Goal: Information Seeking & Learning: Learn about a topic

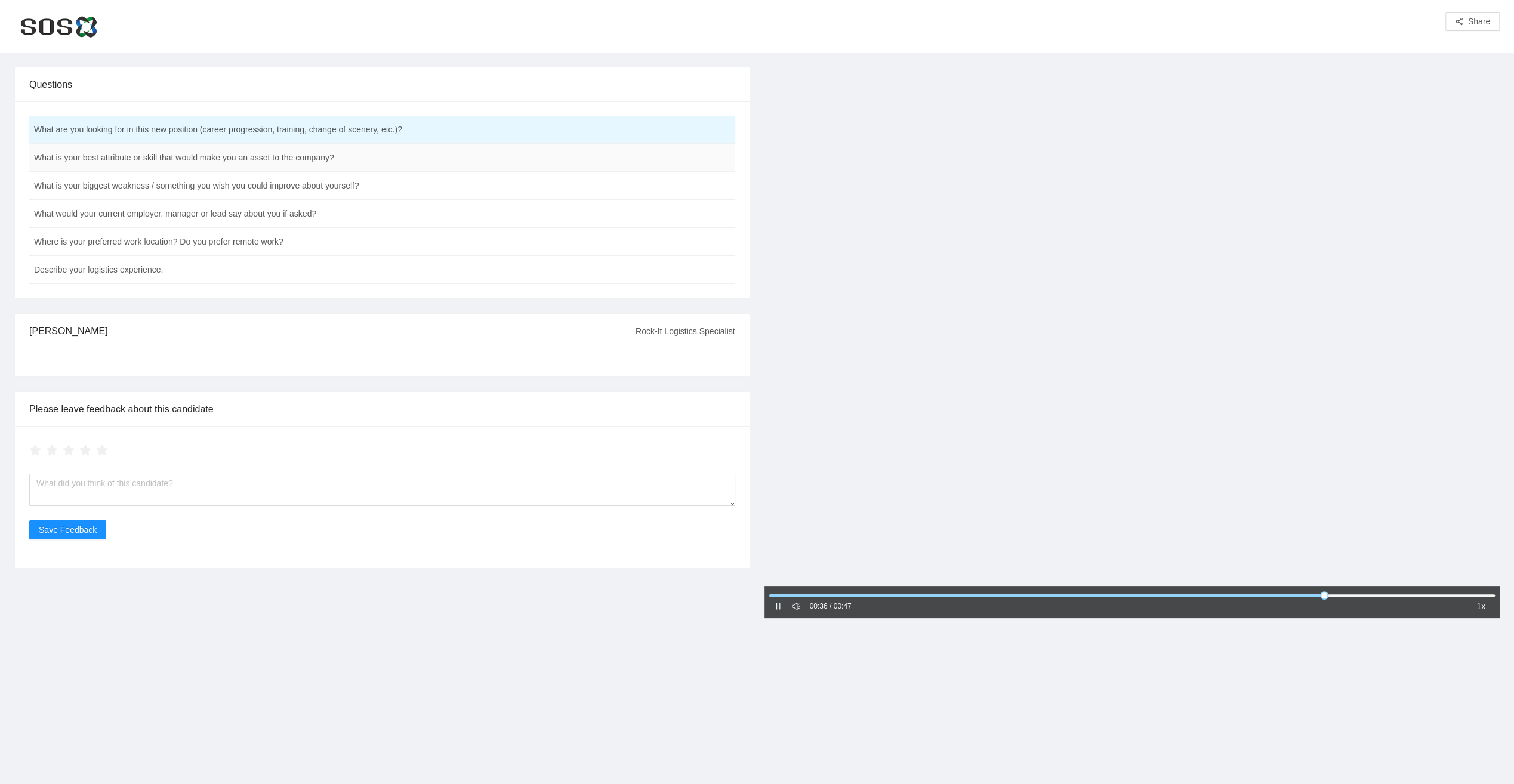
click at [275, 157] on td "What is your best attribute or skill that would make you an asset to the compan…" at bounding box center [352, 157] width 646 height 28
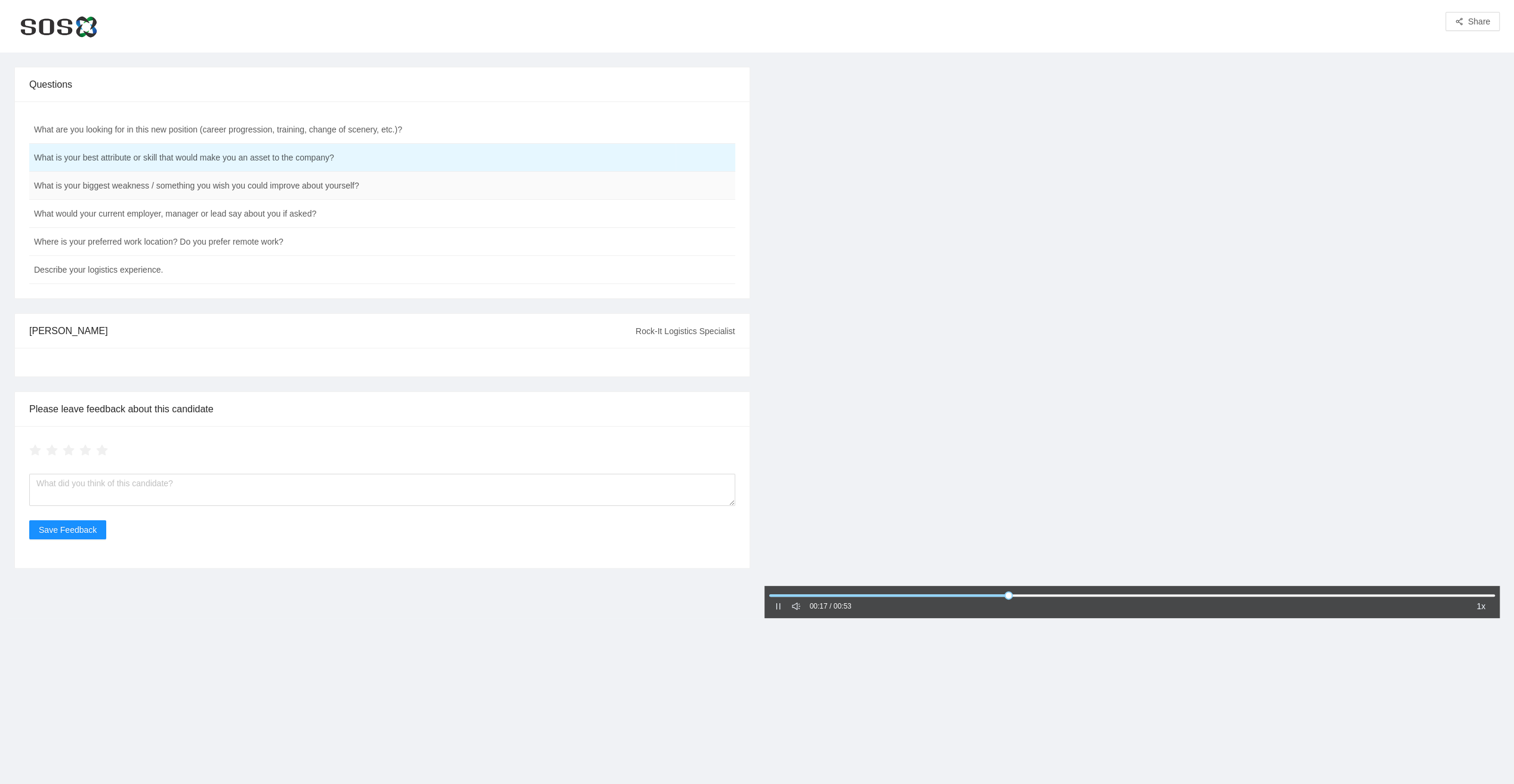
click at [275, 185] on td "What is your biggest weakness / something you wish you could improve about your…" at bounding box center [352, 186] width 646 height 28
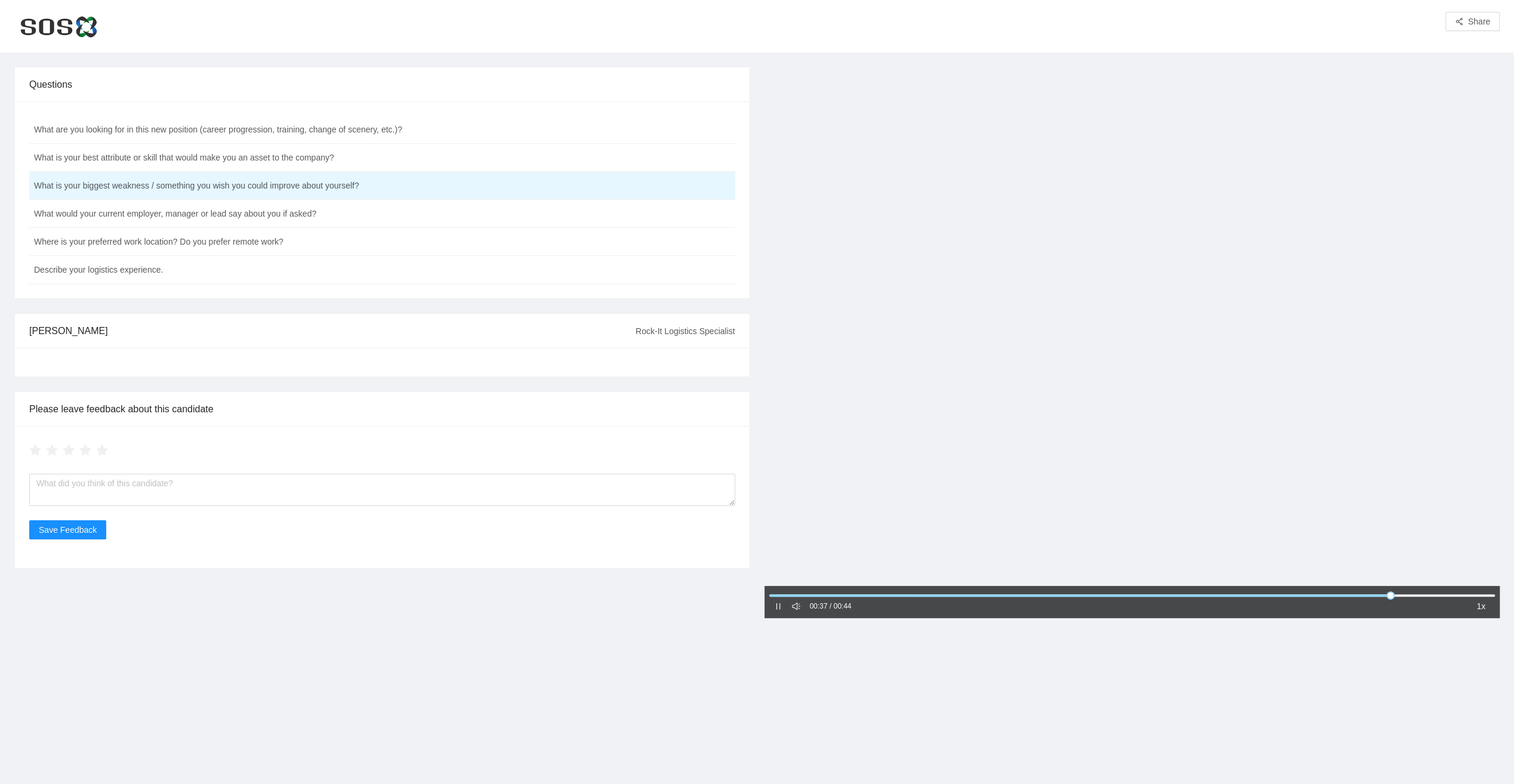
click at [778, 607] on icon "pause" at bounding box center [778, 606] width 9 height 9
click at [777, 607] on icon "caret-right" at bounding box center [777, 606] width 3 height 6
click at [130, 269] on td "Describe your logistics experience." at bounding box center [352, 270] width 646 height 28
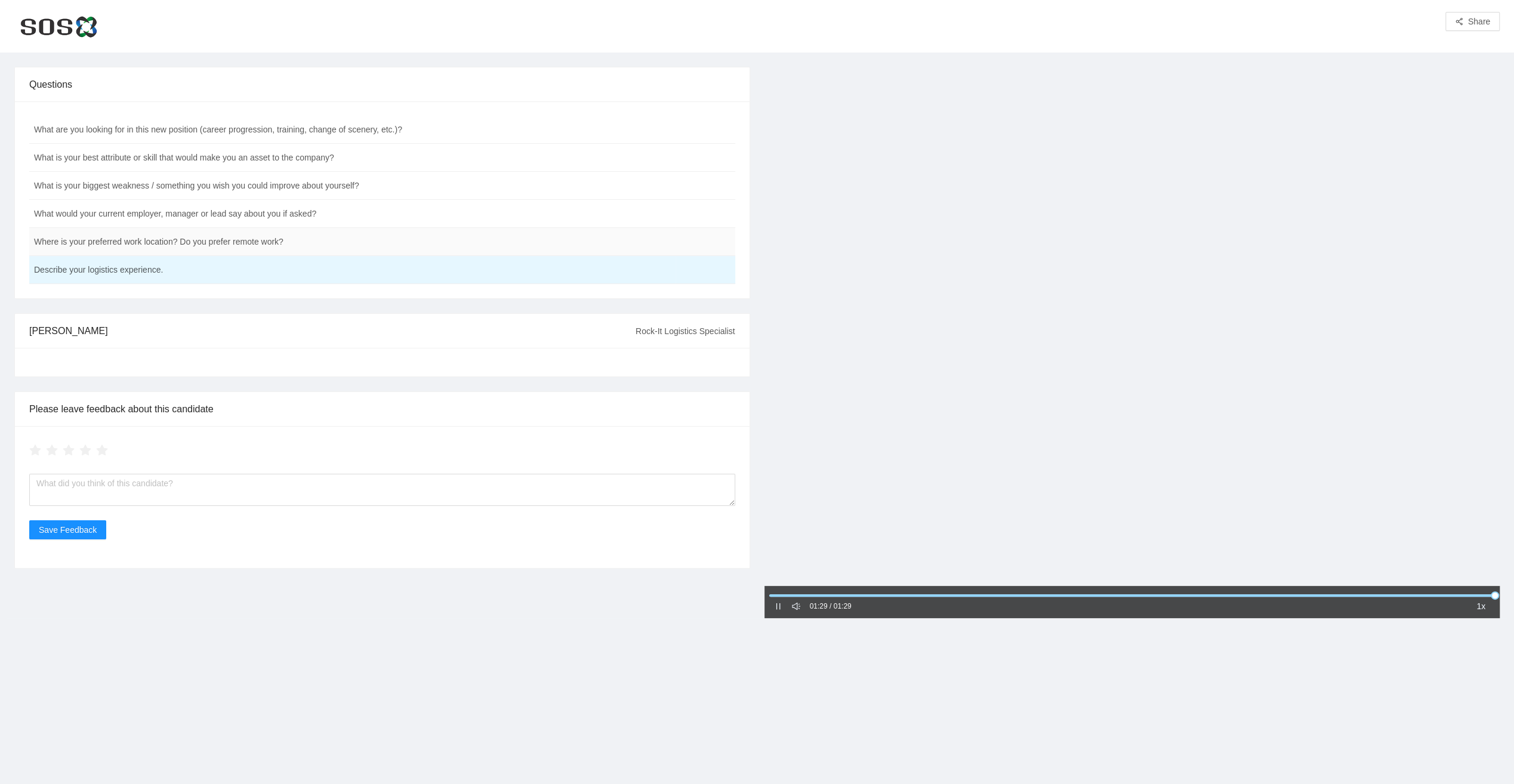
click at [137, 240] on td "Where is your preferred work location? Do you prefer remote work?" at bounding box center [352, 242] width 646 height 28
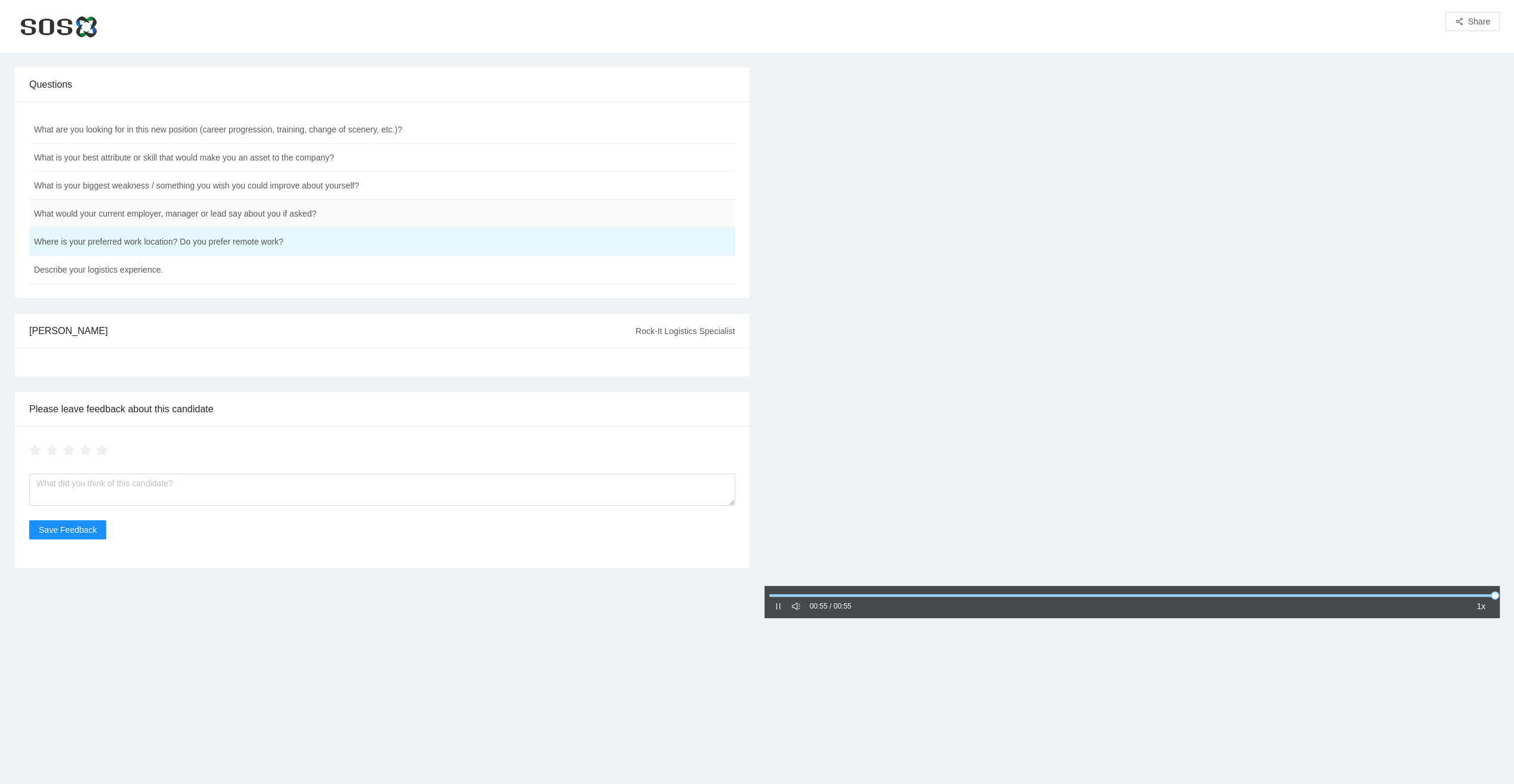
click at [271, 212] on td "What would your current employer, manager or lead say about you if asked?" at bounding box center [352, 213] width 646 height 28
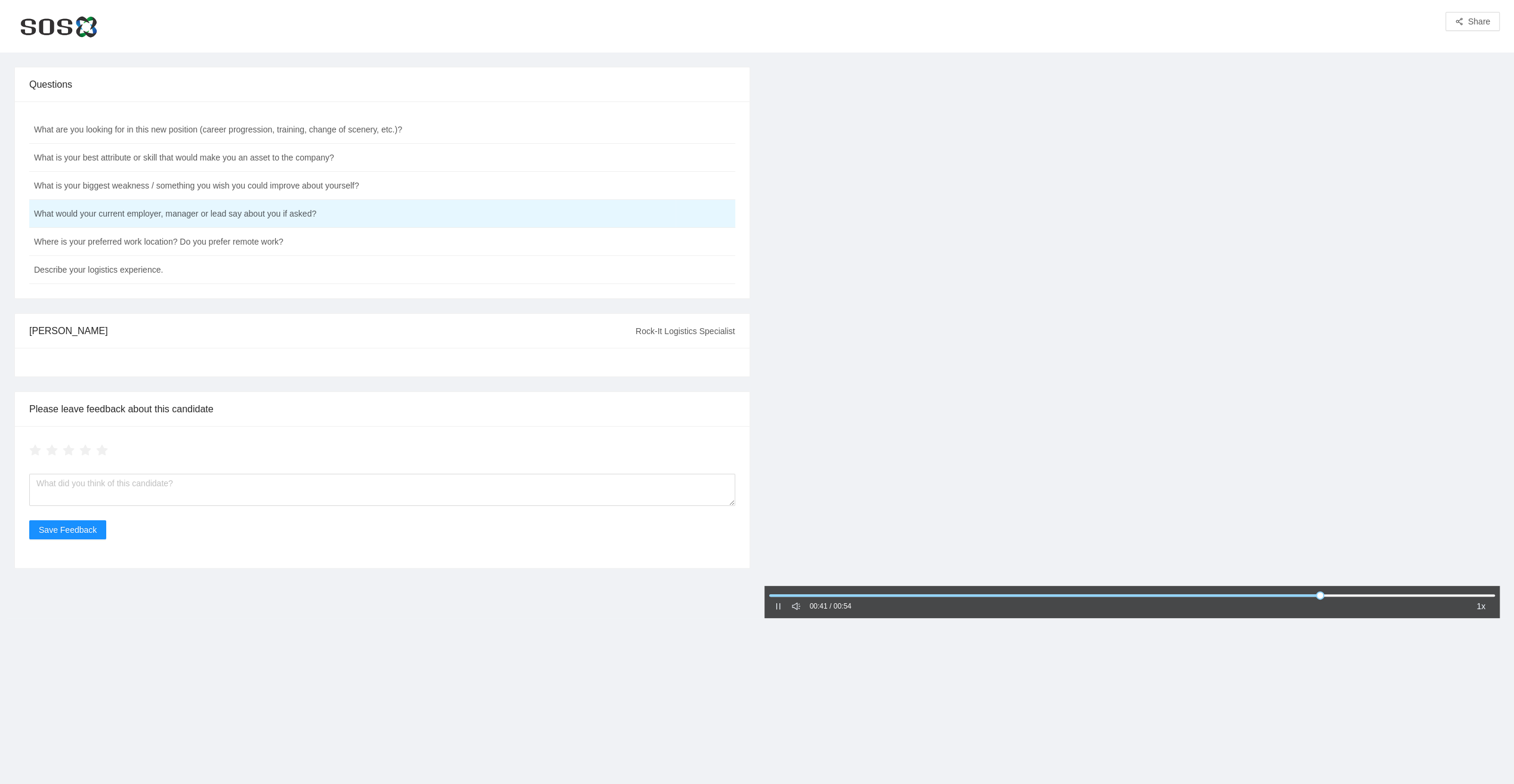
click at [779, 606] on icon "pause" at bounding box center [777, 607] width 4 height 7
click at [779, 605] on icon "caret-right" at bounding box center [778, 606] width 9 height 9
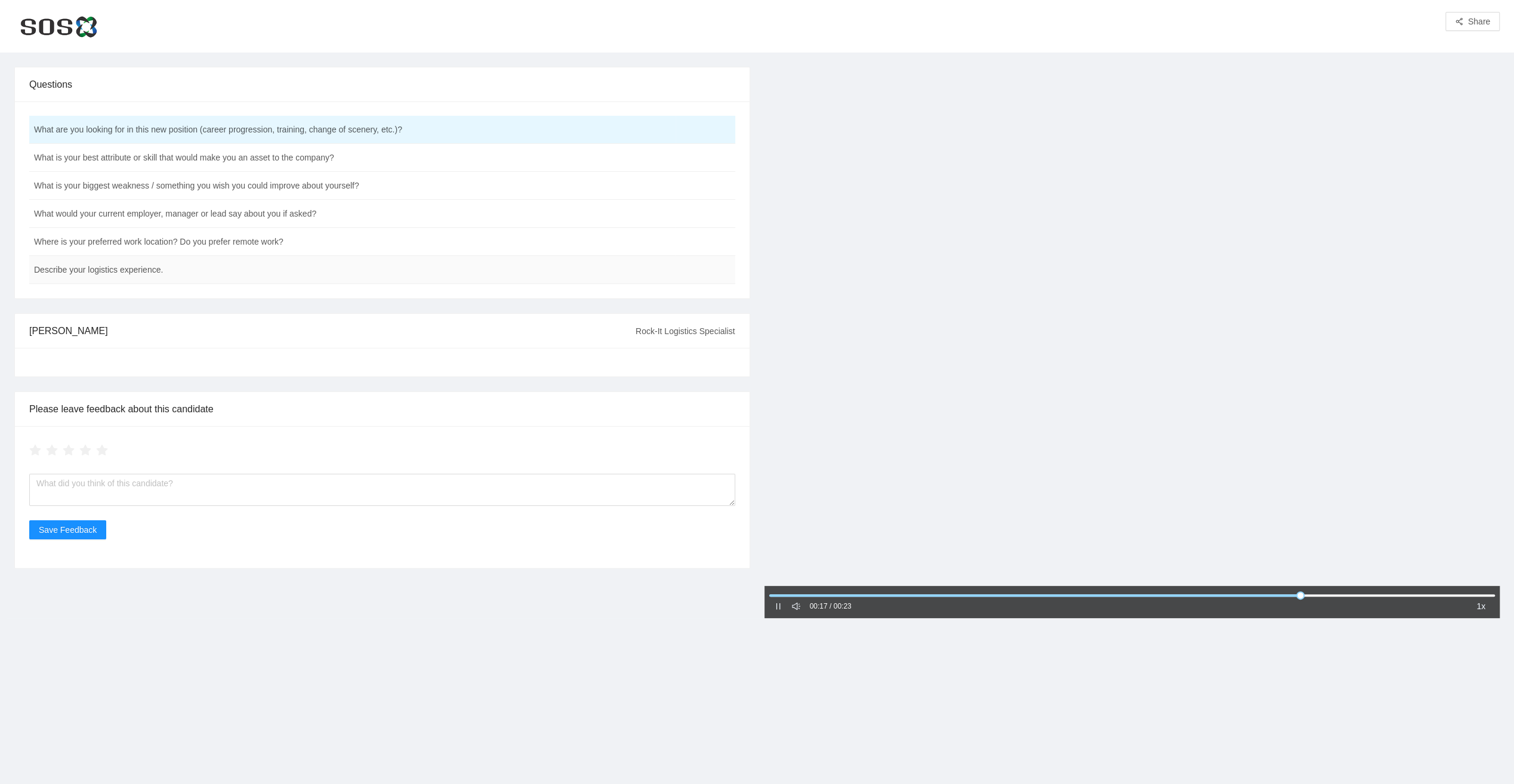
click at [144, 269] on td "Describe your logistics experience." at bounding box center [352, 270] width 646 height 28
click at [197, 160] on td "What is your best attribute or skill that would make you an asset to the compan…" at bounding box center [352, 157] width 646 height 28
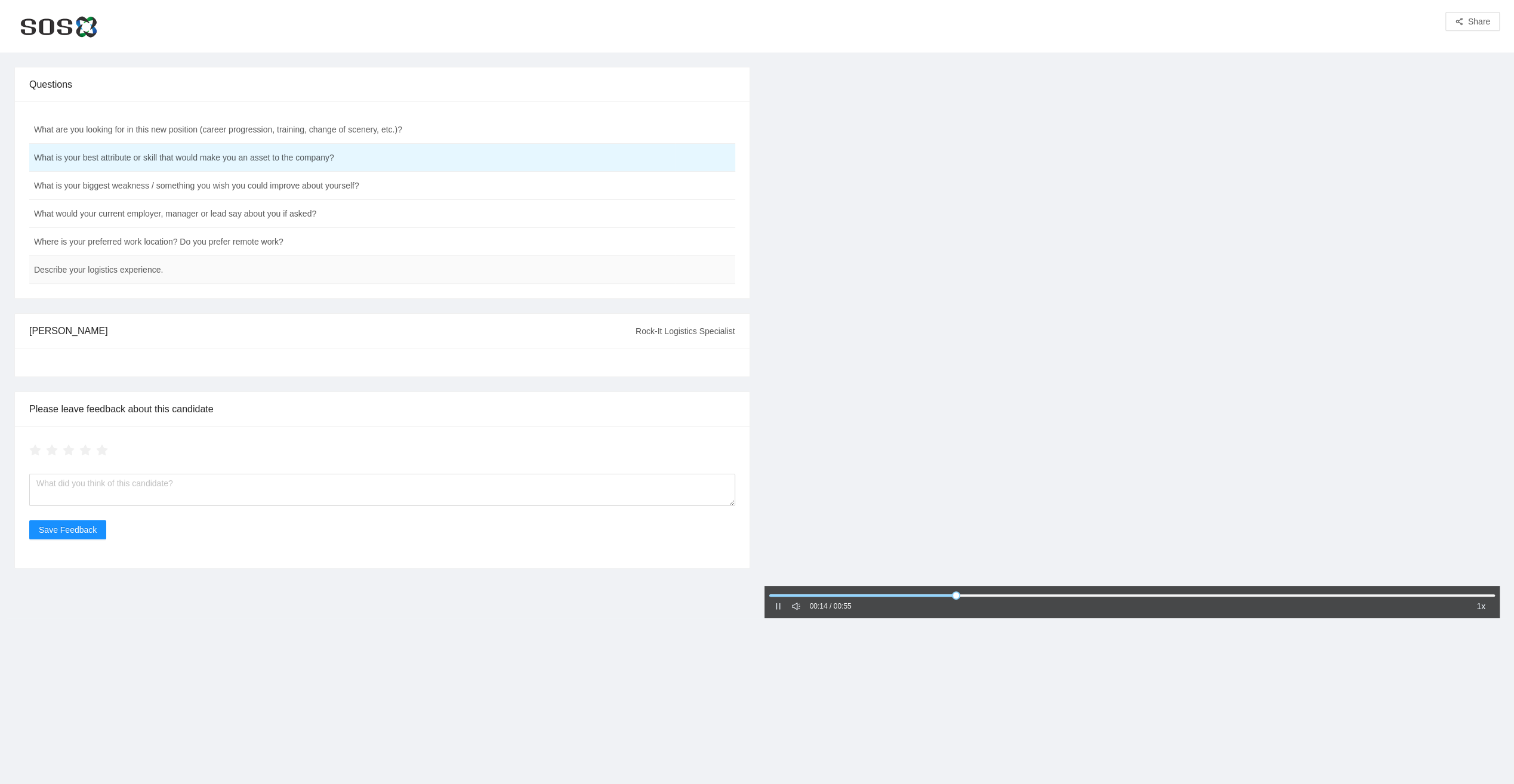
click at [132, 268] on td "Describe your logistics experience." at bounding box center [352, 270] width 646 height 28
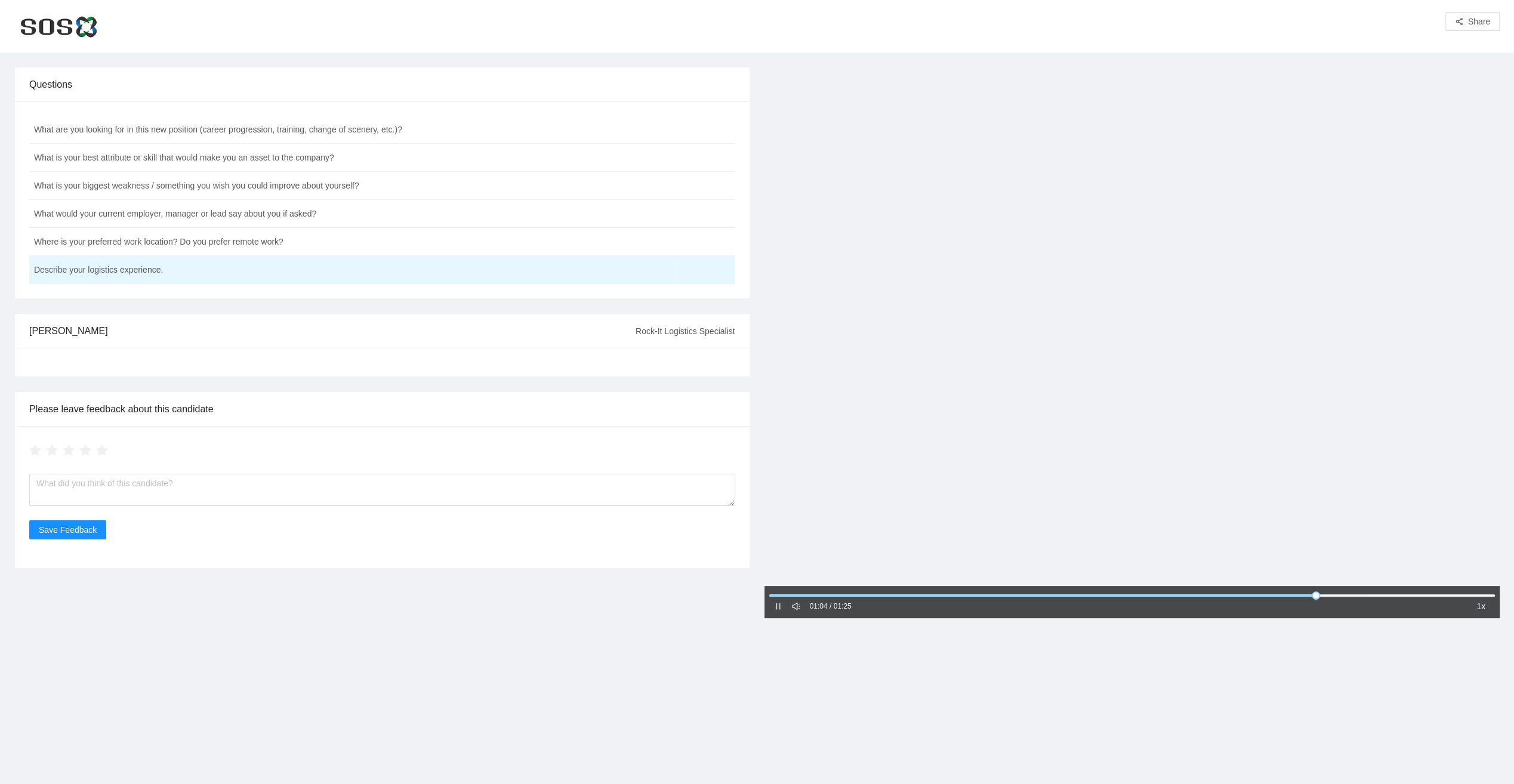
click at [779, 606] on icon "pause" at bounding box center [777, 607] width 4 height 7
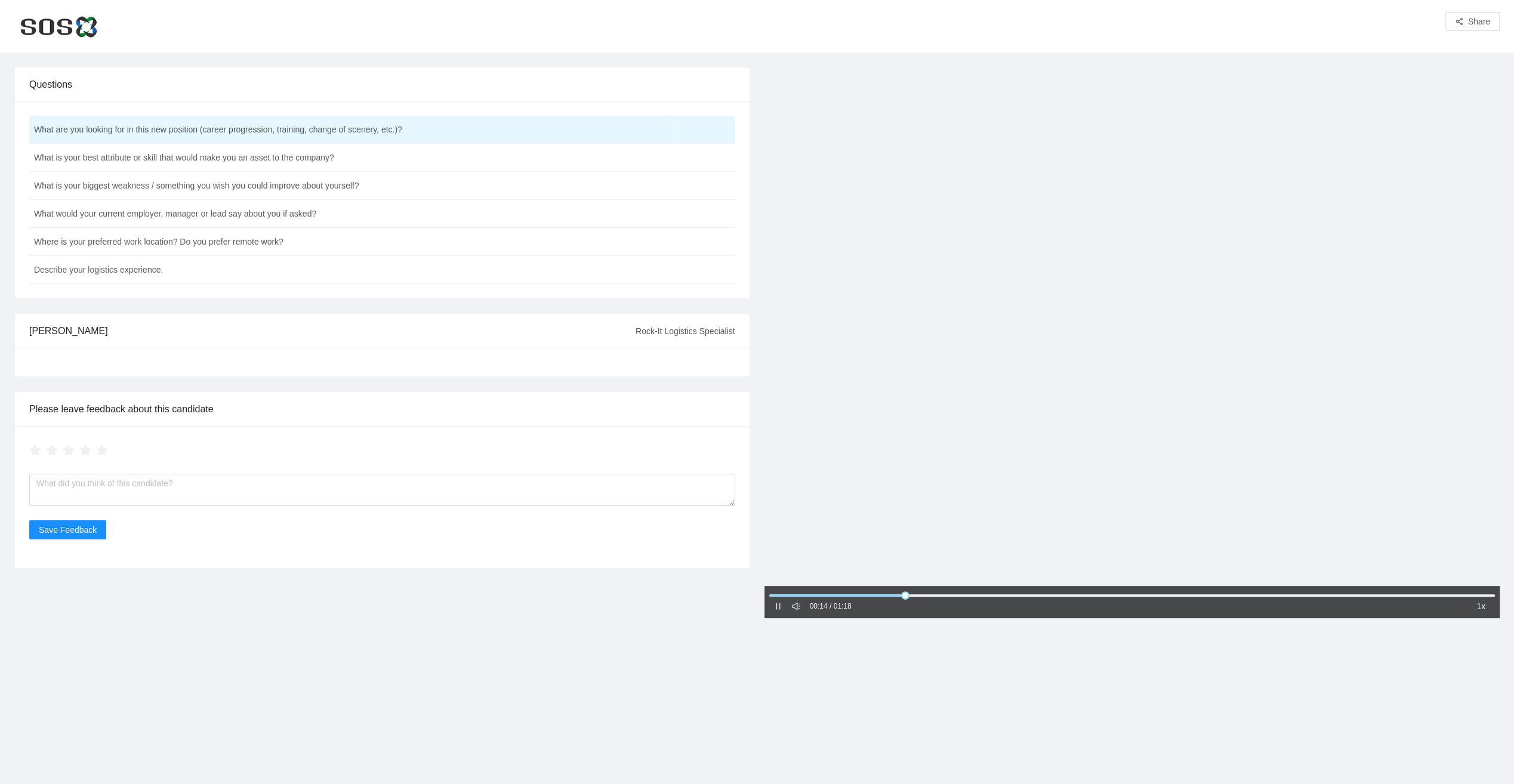
click at [778, 605] on icon "pause" at bounding box center [778, 606] width 9 height 9
click at [121, 269] on td "Describe your logistics experience." at bounding box center [352, 270] width 646 height 28
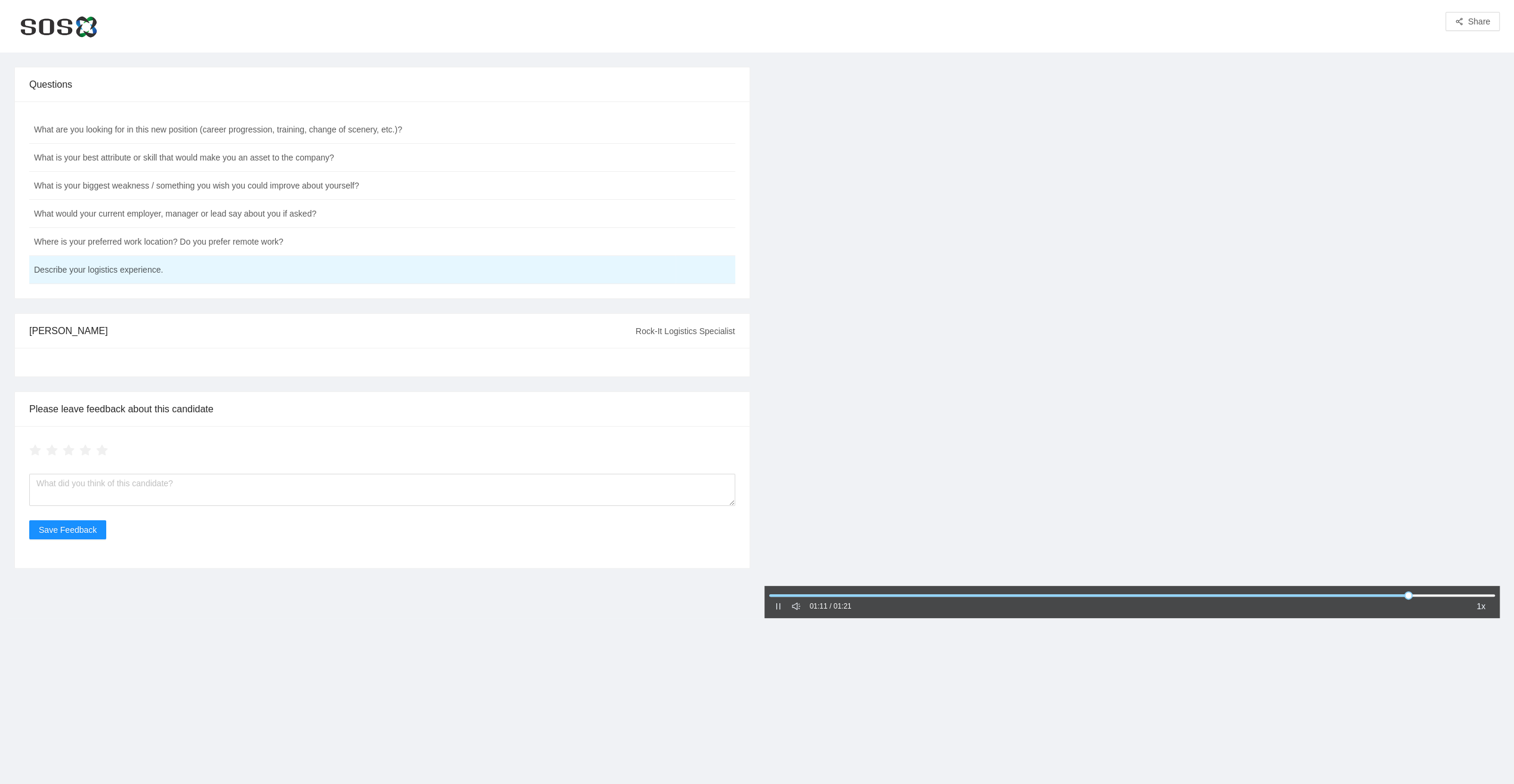
click at [777, 609] on icon "pause" at bounding box center [778, 606] width 9 height 9
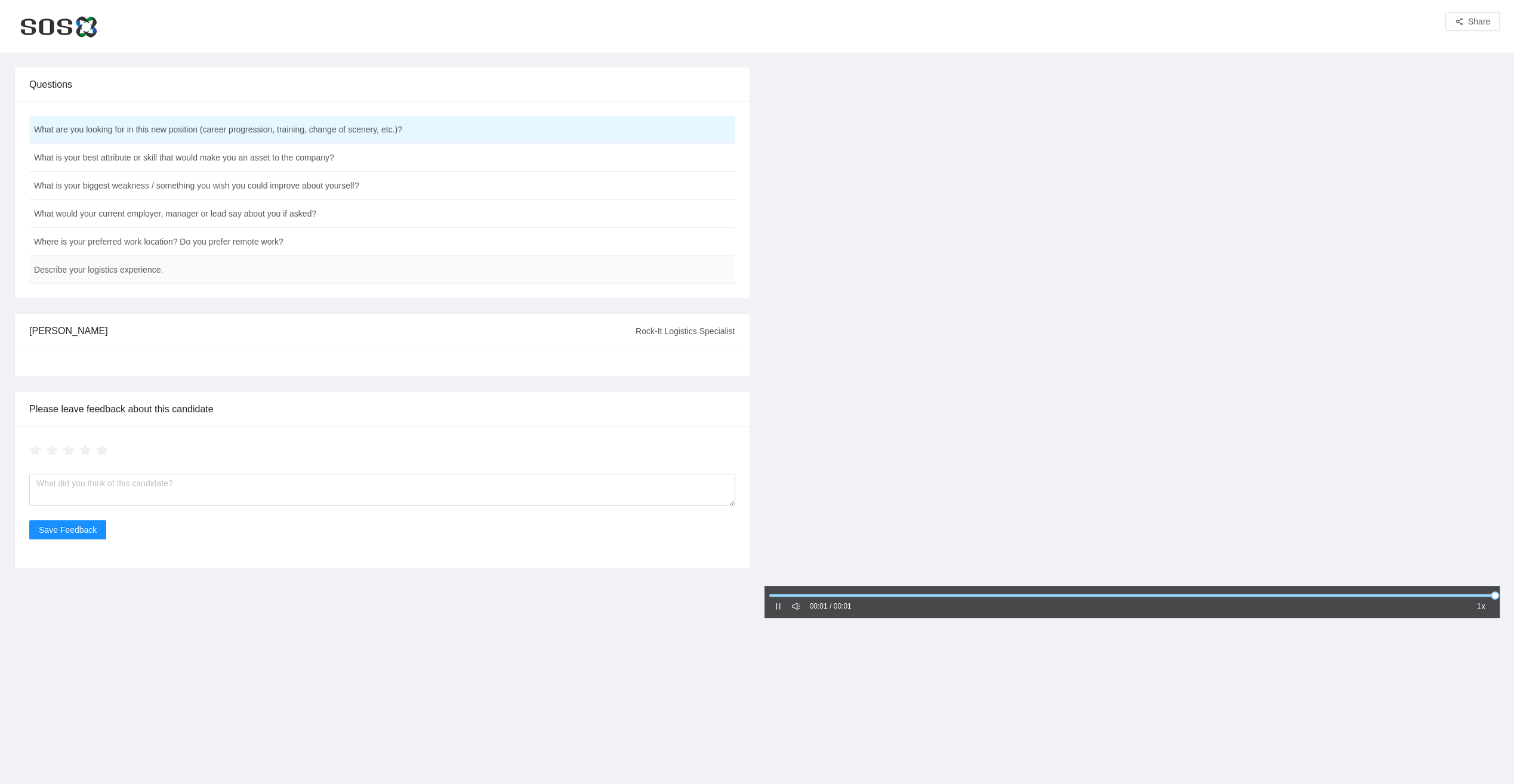
click at [119, 271] on td "Describe your logistics experience." at bounding box center [352, 270] width 646 height 28
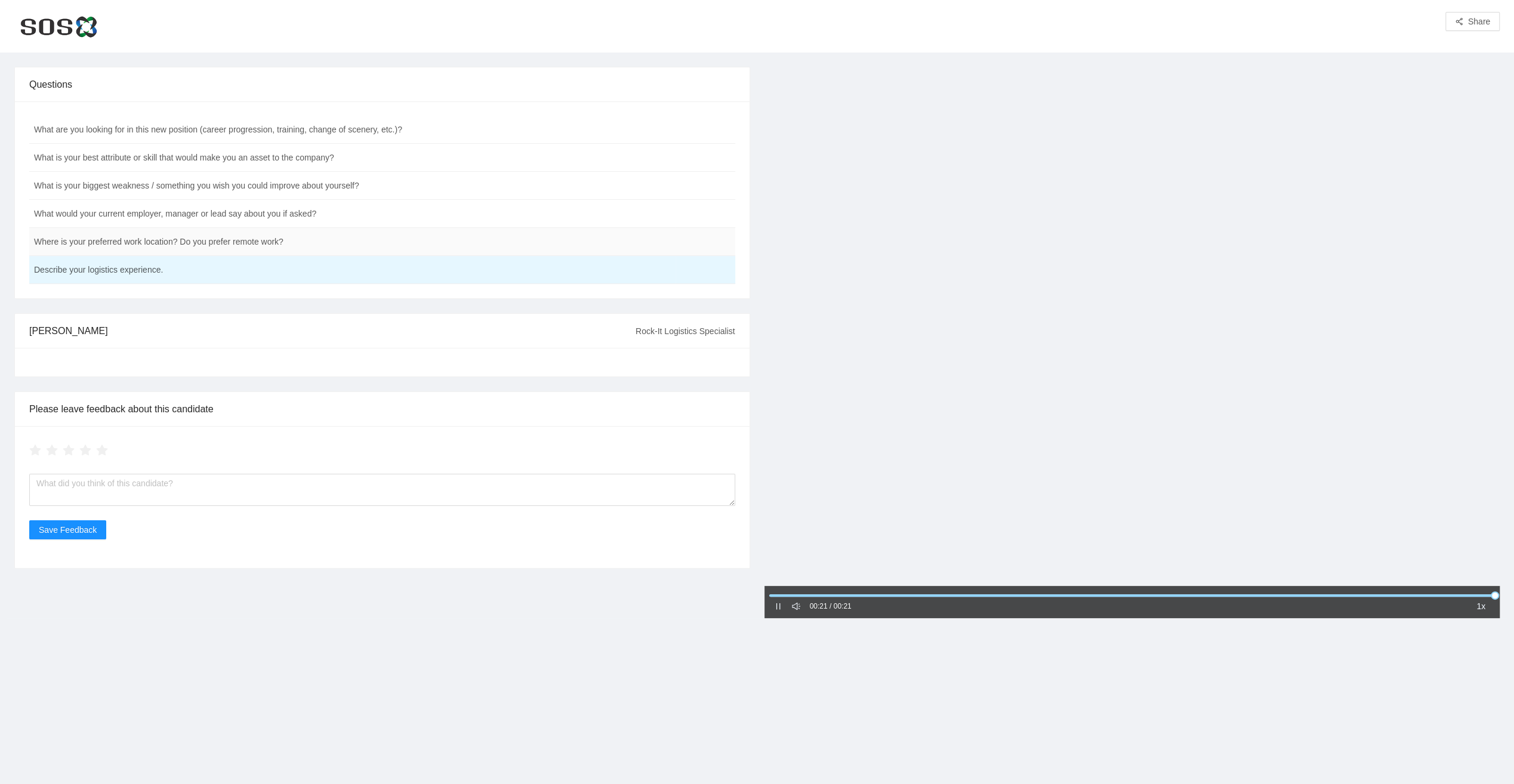
click at [192, 246] on td "Where is your preferred work location? Do you prefer remote work?" at bounding box center [352, 242] width 646 height 28
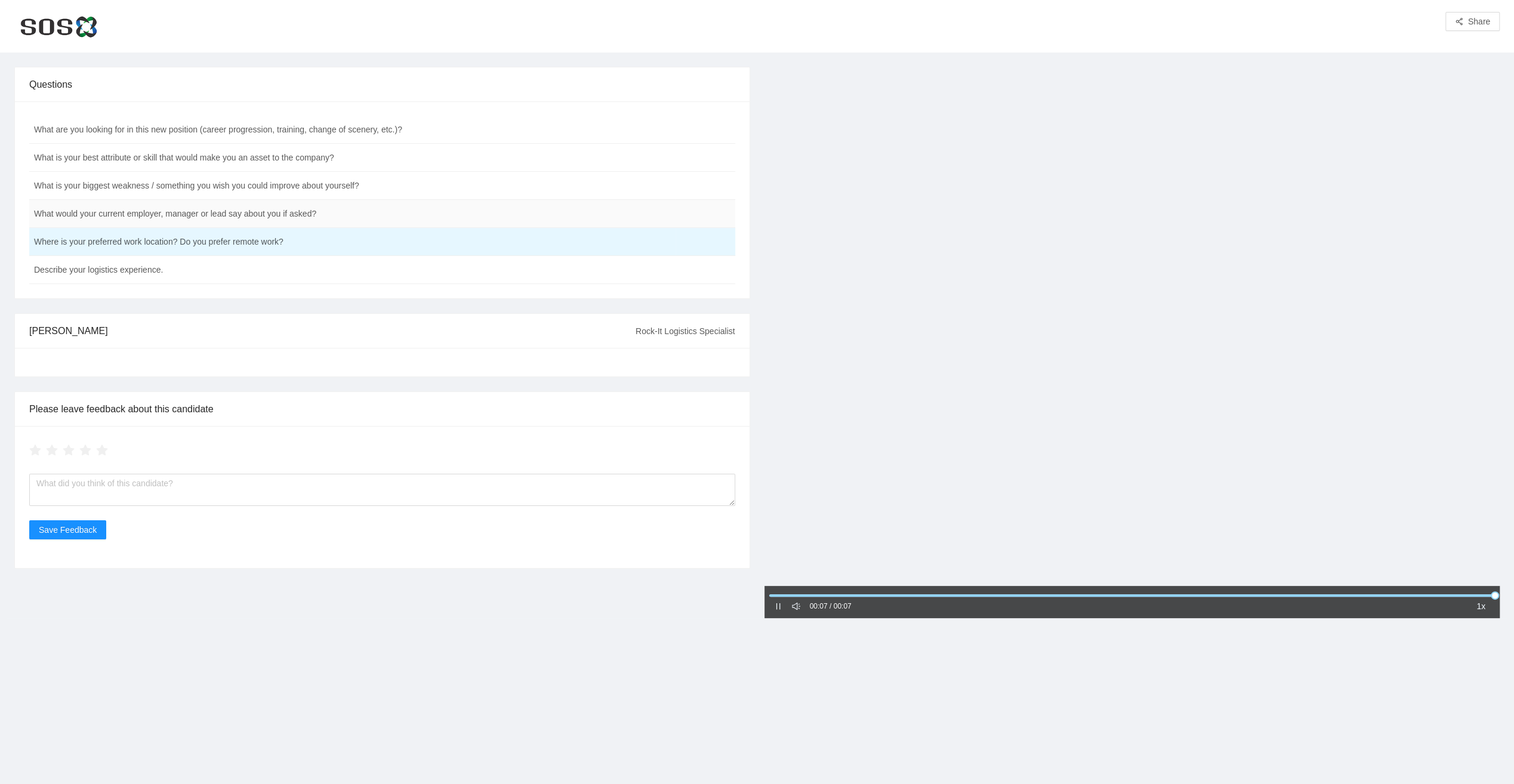
click at [136, 210] on td "What would your current employer, manager or lead say about you if asked?" at bounding box center [352, 213] width 646 height 28
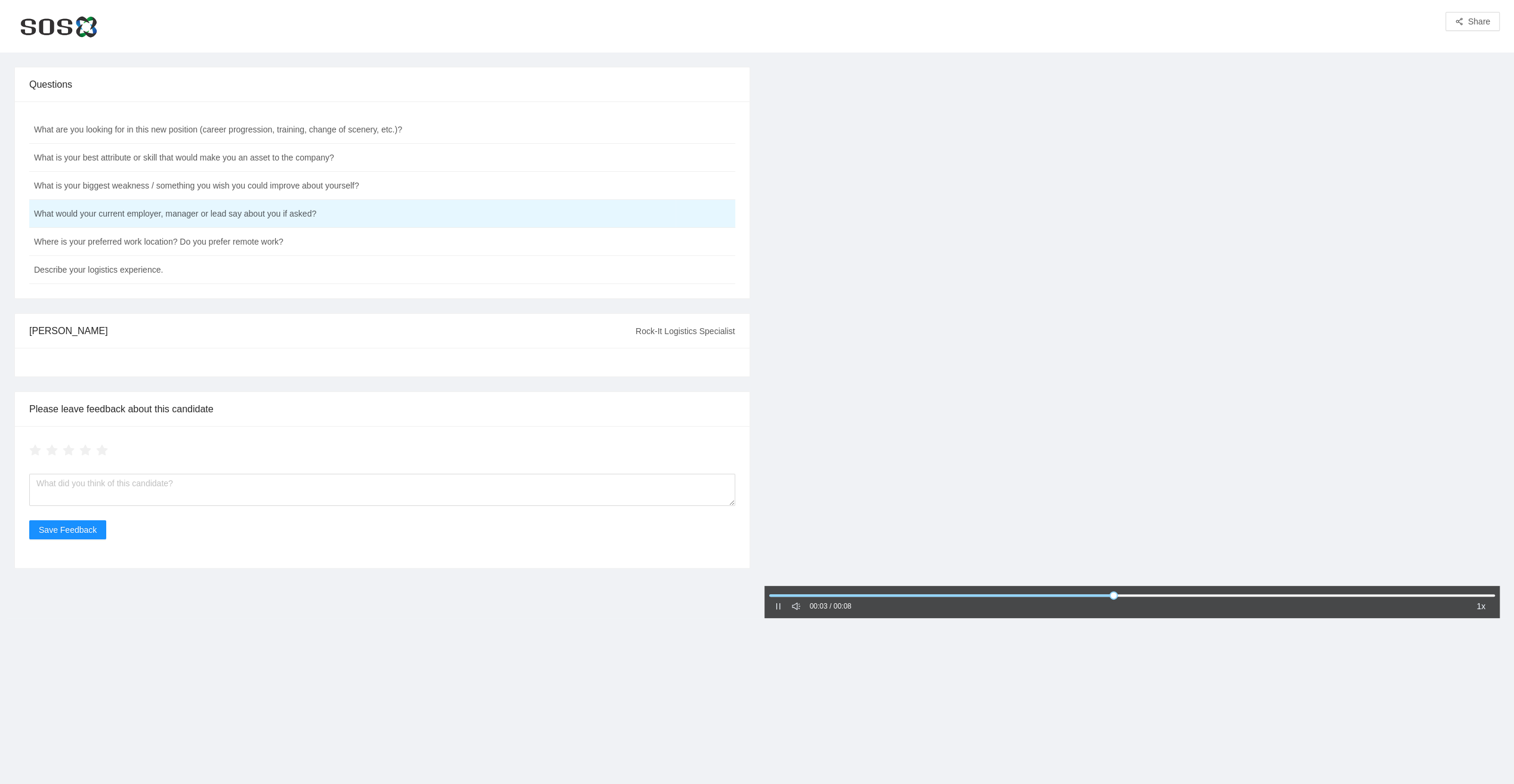
click at [776, 605] on icon "pause" at bounding box center [777, 607] width 4 height 7
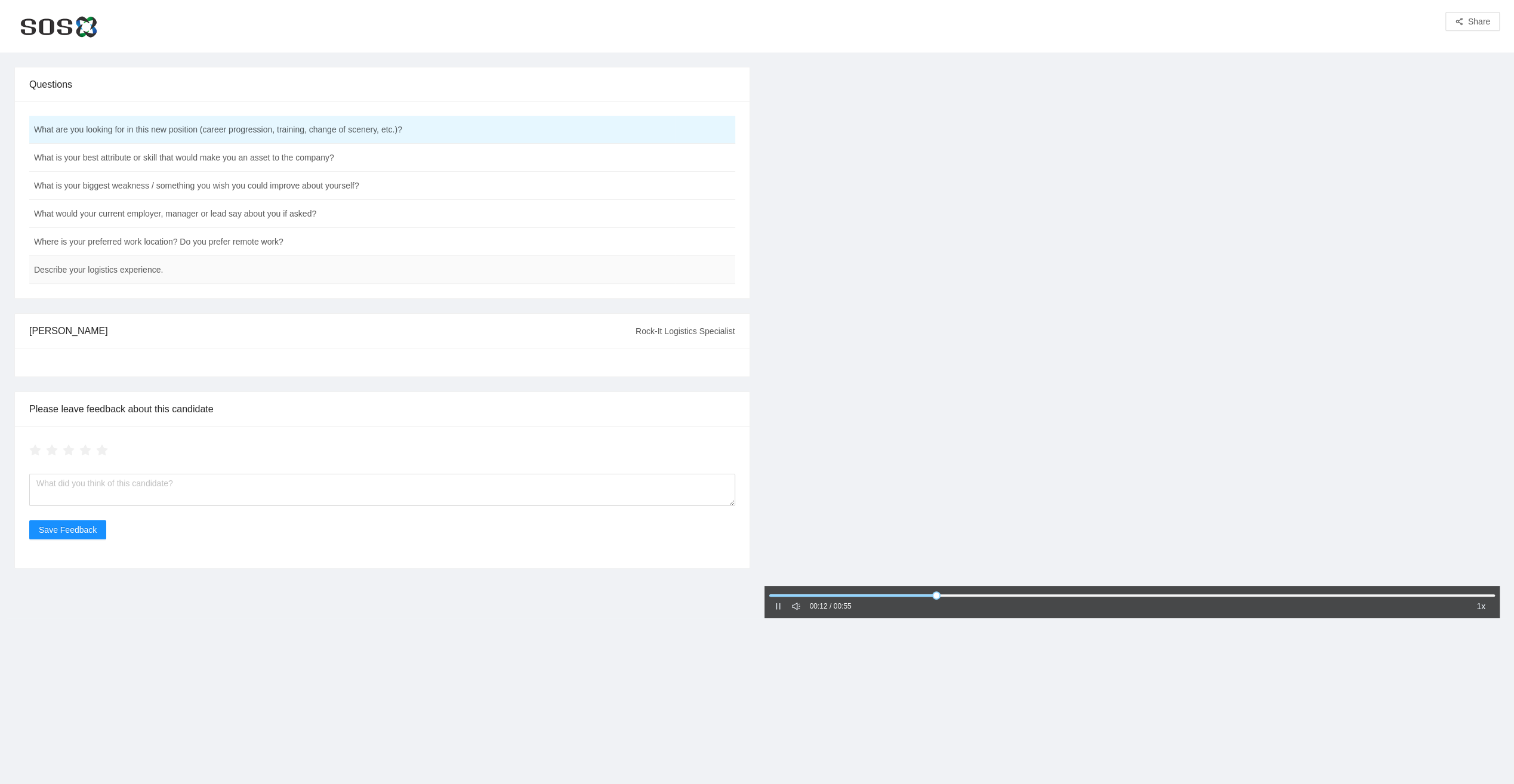
click at [130, 270] on td "Describe your logistics experience." at bounding box center [352, 270] width 646 height 28
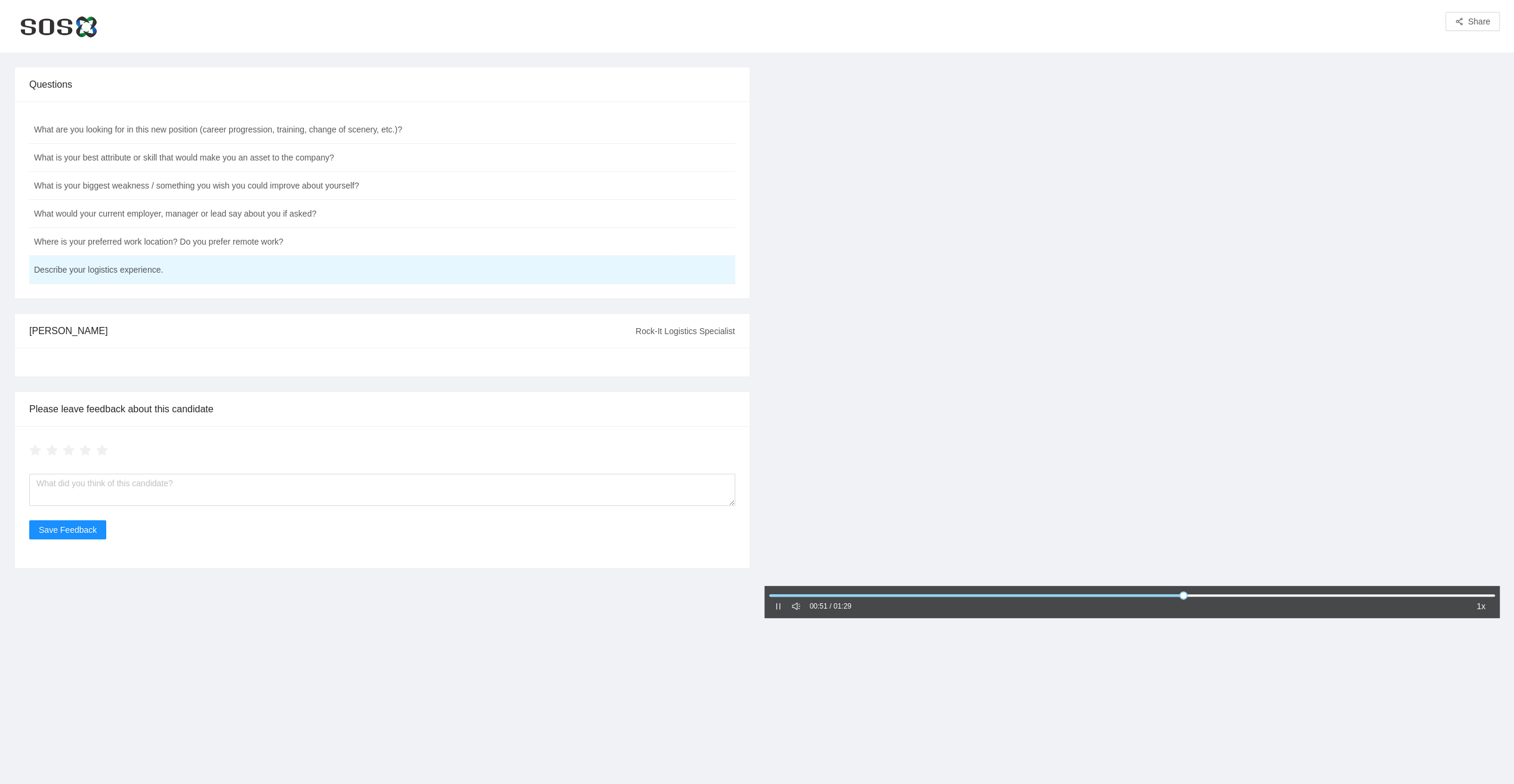
click at [779, 608] on icon "pause" at bounding box center [777, 607] width 4 height 7
click at [777, 610] on icon "caret-right" at bounding box center [778, 606] width 9 height 9
